Goal: Use online tool/utility

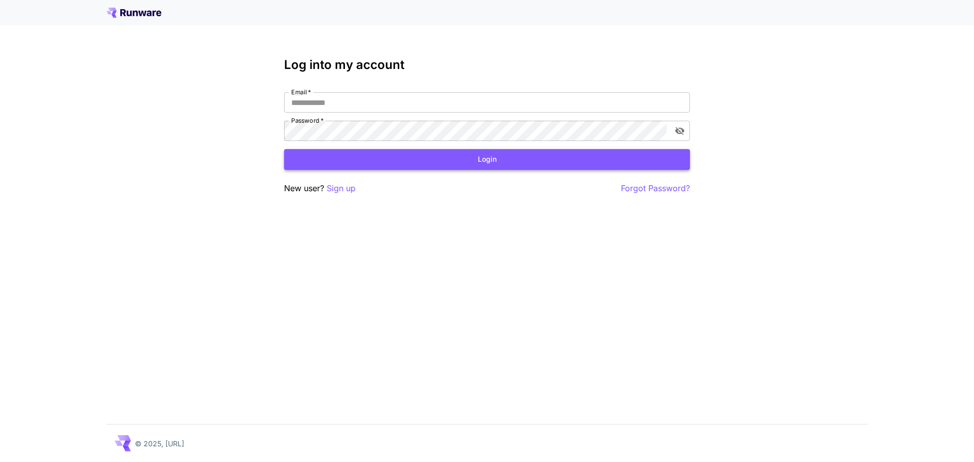
type input "**********"
click at [495, 158] on button "Login" at bounding box center [487, 159] width 406 height 21
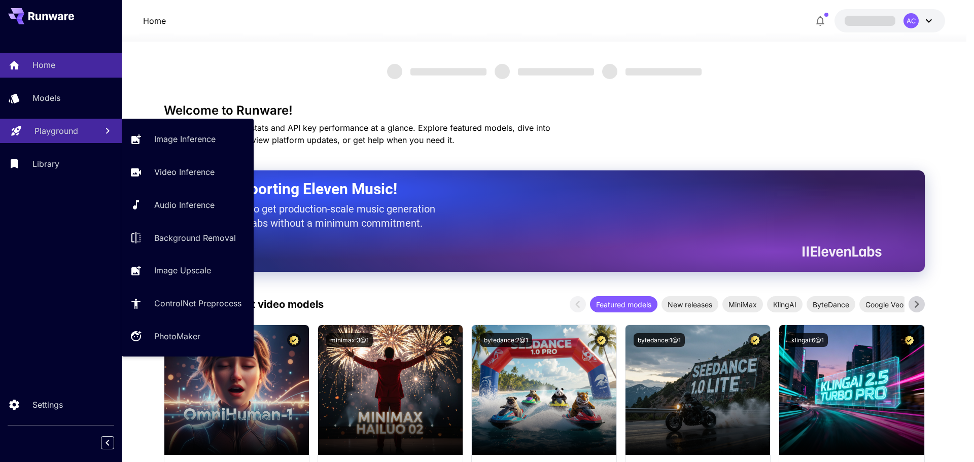
click at [66, 135] on p "Playground" at bounding box center [57, 131] width 44 height 12
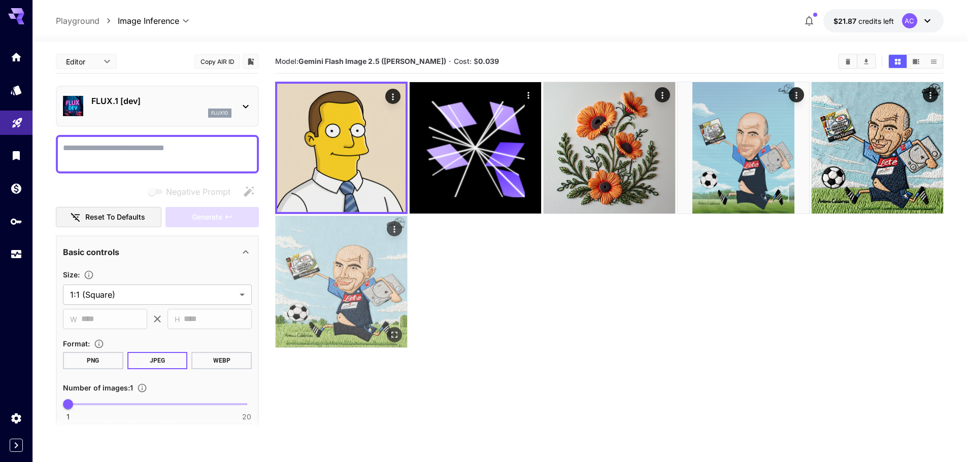
click at [360, 273] on img at bounding box center [341, 281] width 131 height 131
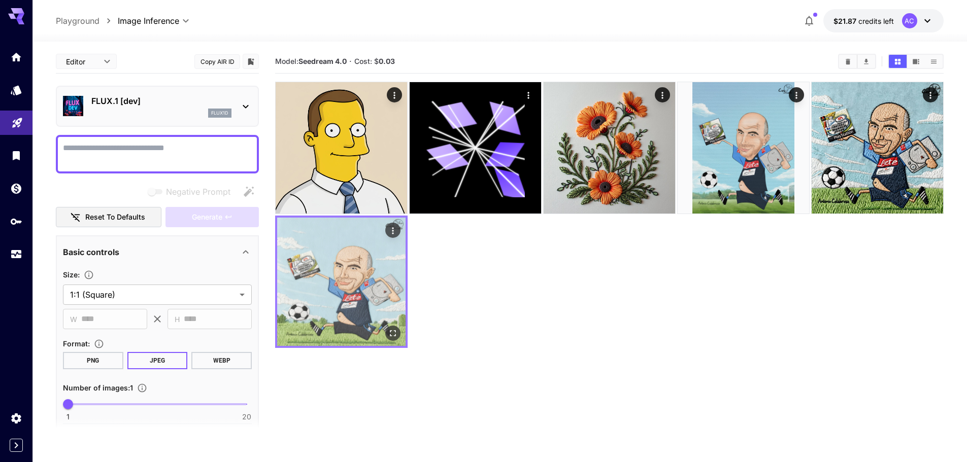
click at [383, 328] on img at bounding box center [341, 282] width 128 height 128
click at [392, 331] on icon "Open in fullscreen" at bounding box center [393, 333] width 6 height 6
